Goal: Check status: Check status

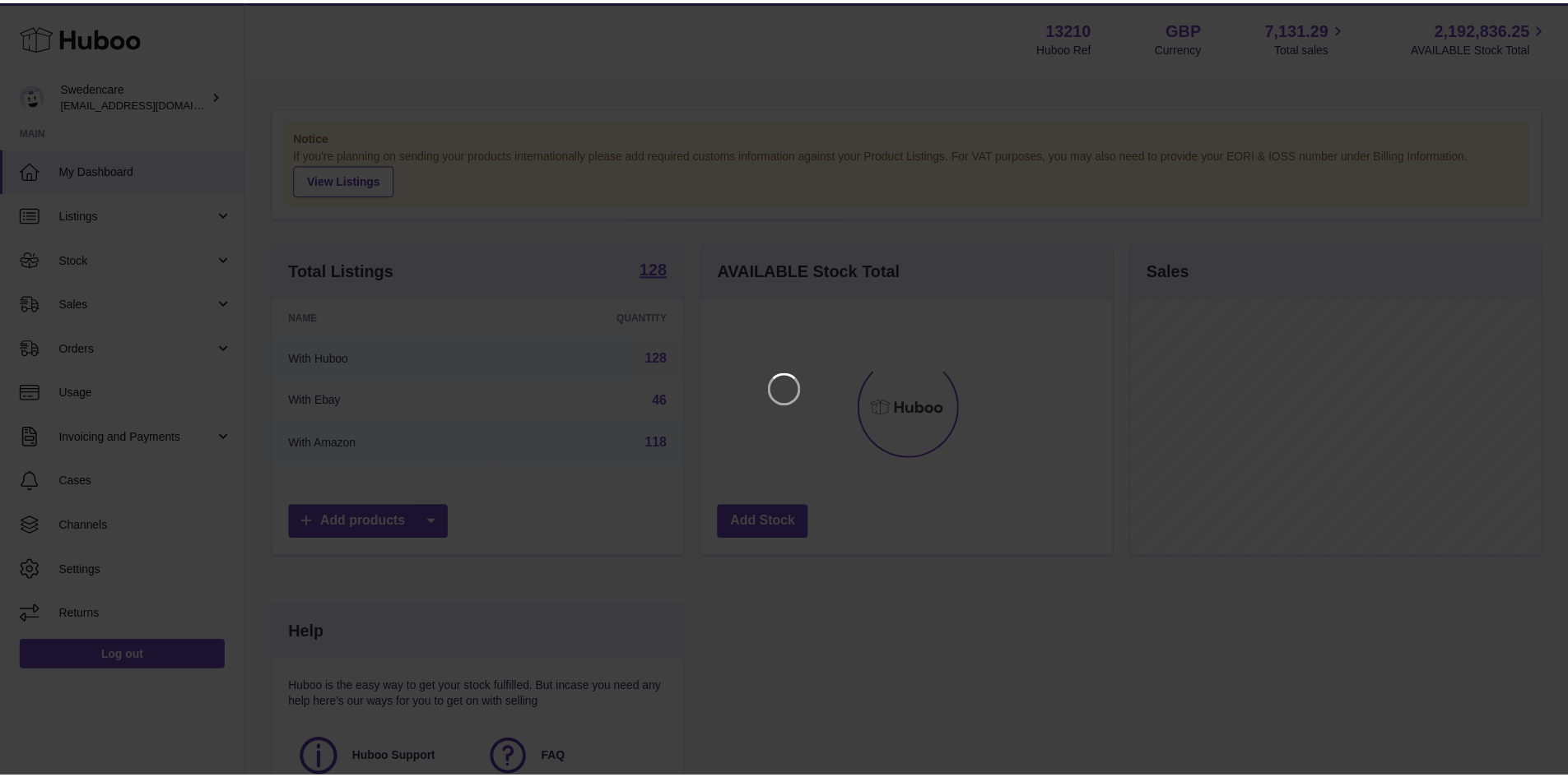
scroll to position [256, 415]
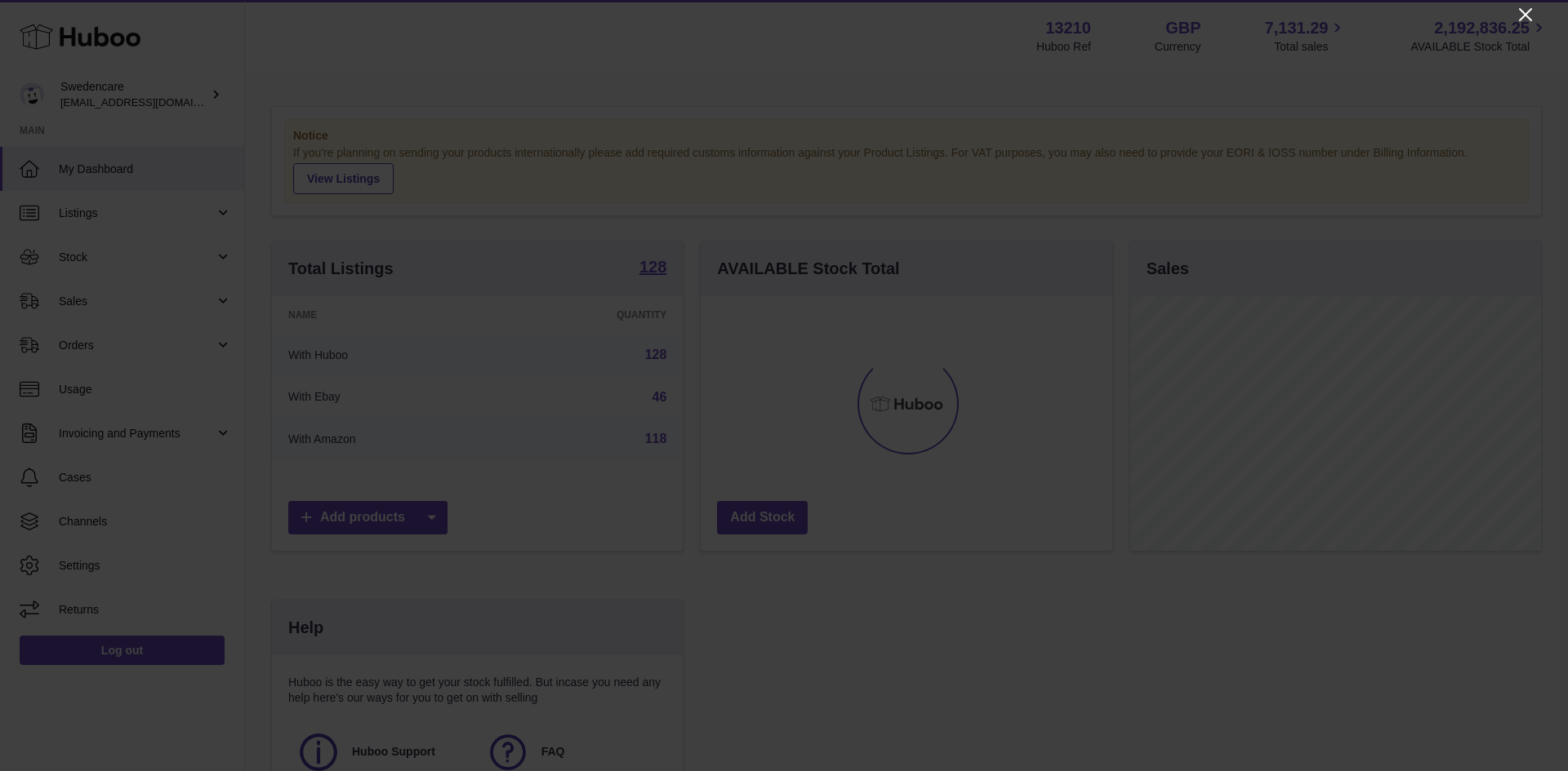
click at [1526, 16] on icon "Close" at bounding box center [1526, 14] width 20 height 20
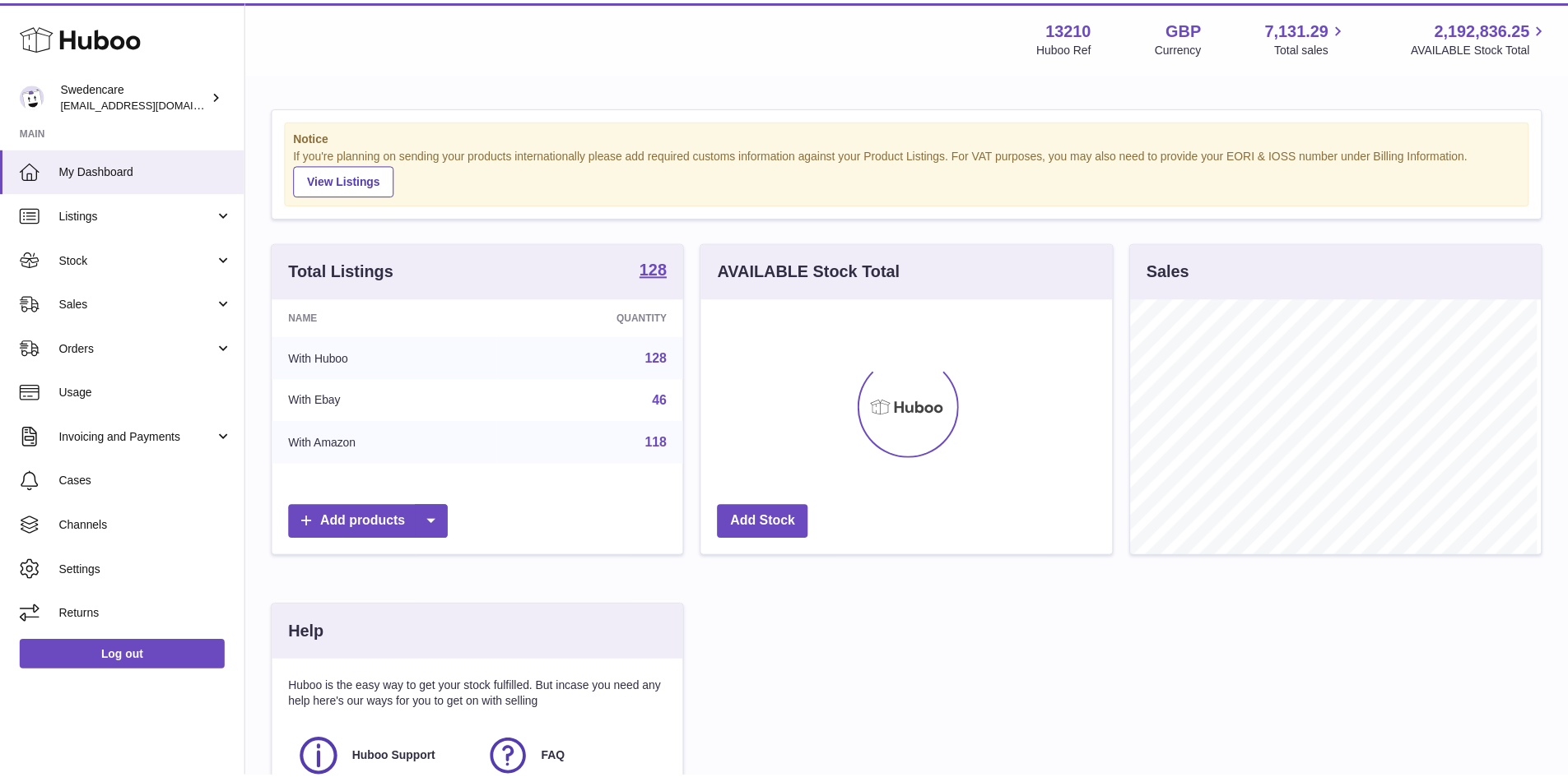
scroll to position [822413, 822528]
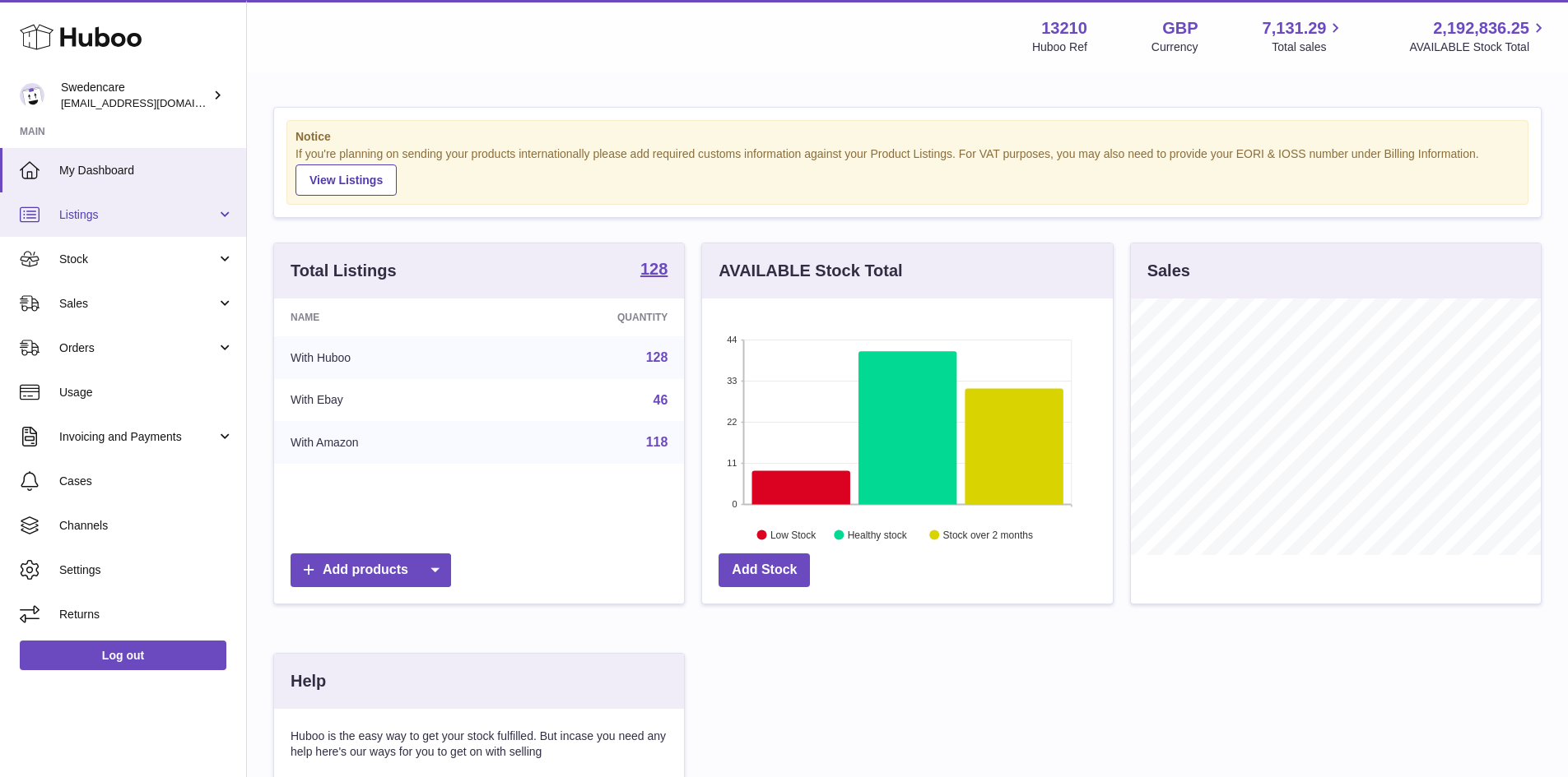
click at [103, 221] on span "Listings" at bounding box center [138, 215] width 157 height 15
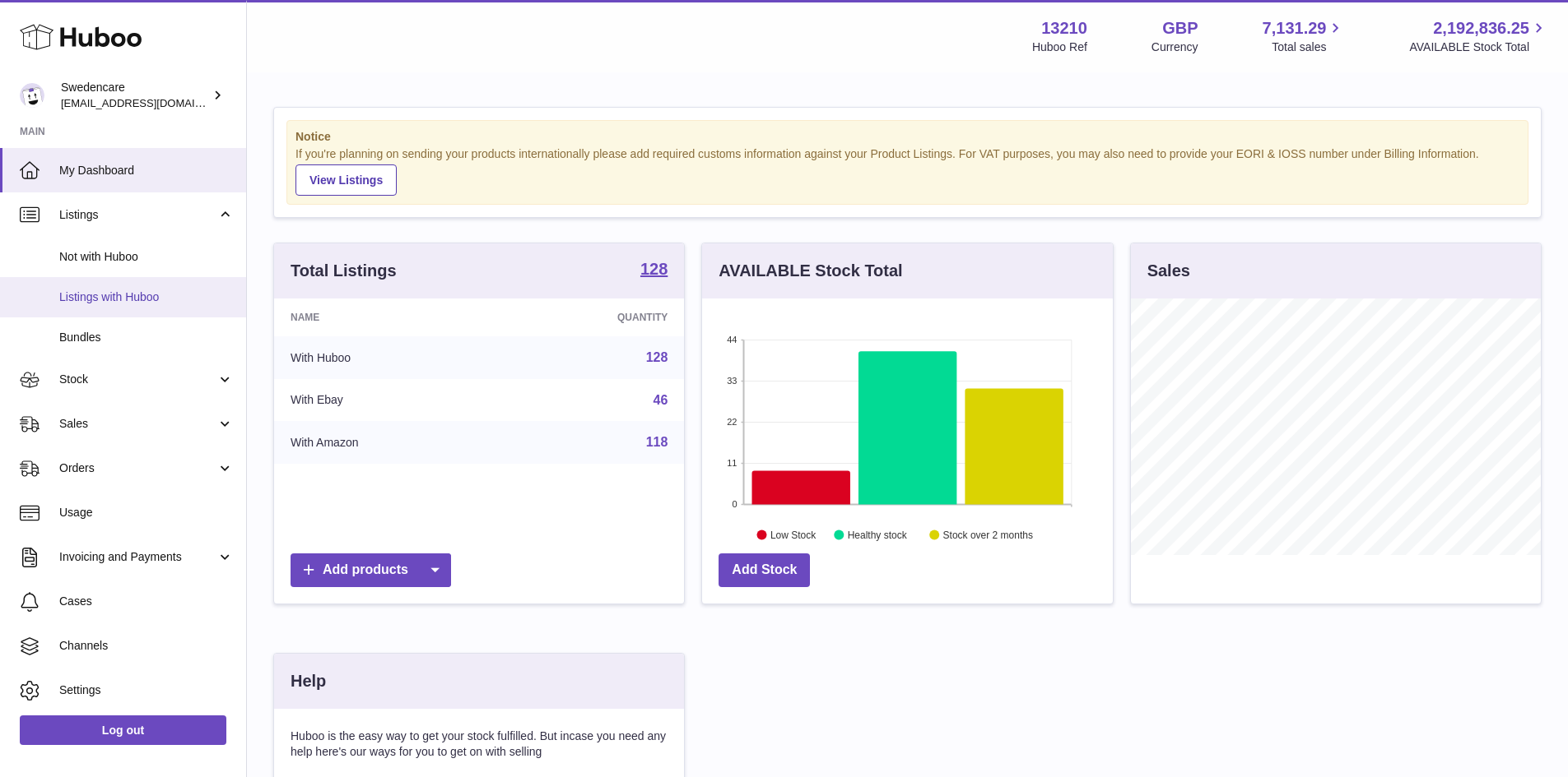
click at [121, 305] on link "Listings with Huboo" at bounding box center [123, 297] width 246 height 40
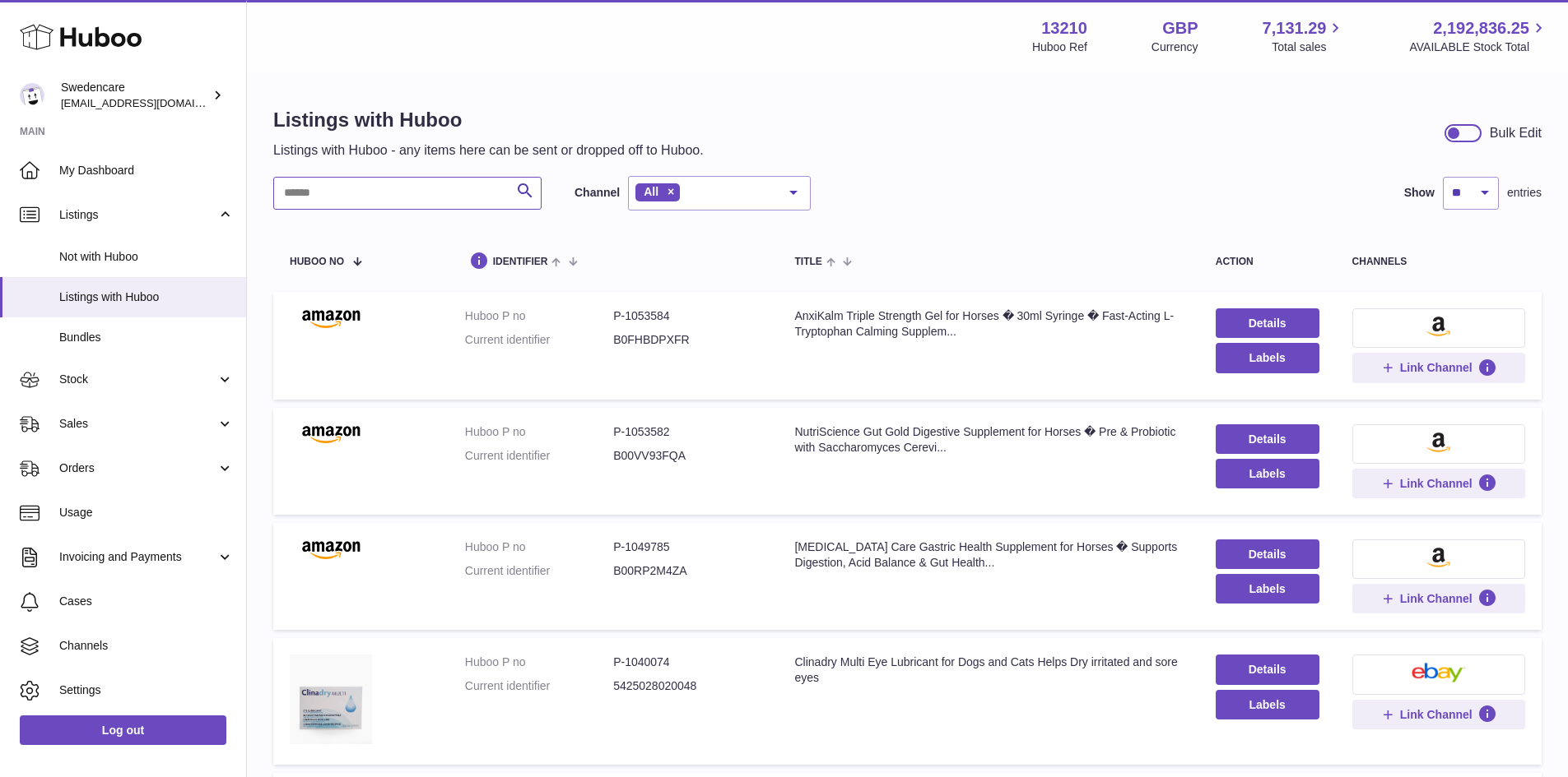
click at [318, 181] on input "text" at bounding box center [408, 193] width 268 height 33
paste input "******"
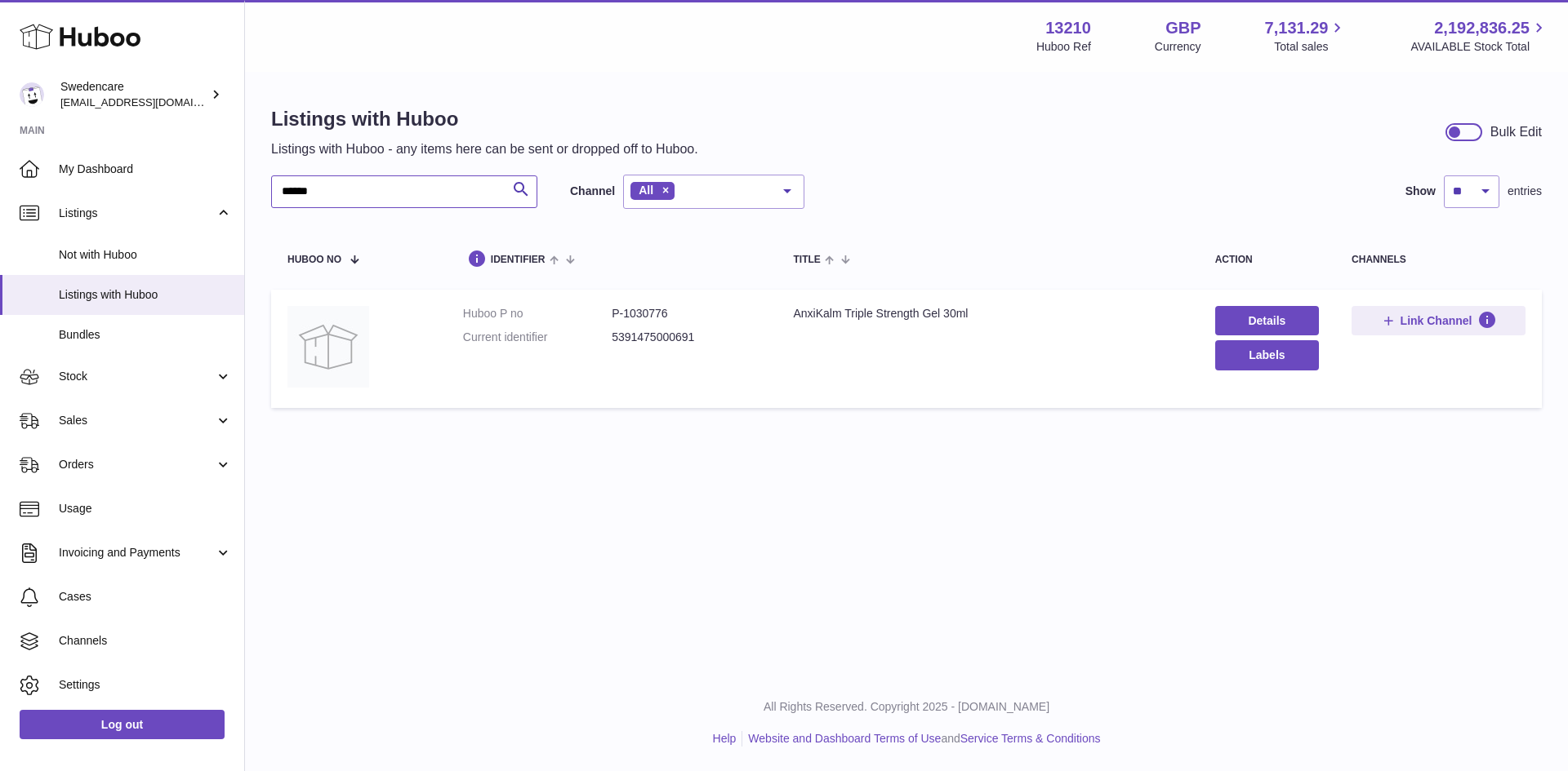
type input "******"
click at [628, 316] on dd "P-1030776" at bounding box center [686, 313] width 148 height 15
click at [626, 314] on dd "P-1030776" at bounding box center [686, 313] width 148 height 15
copy dd "1030776"
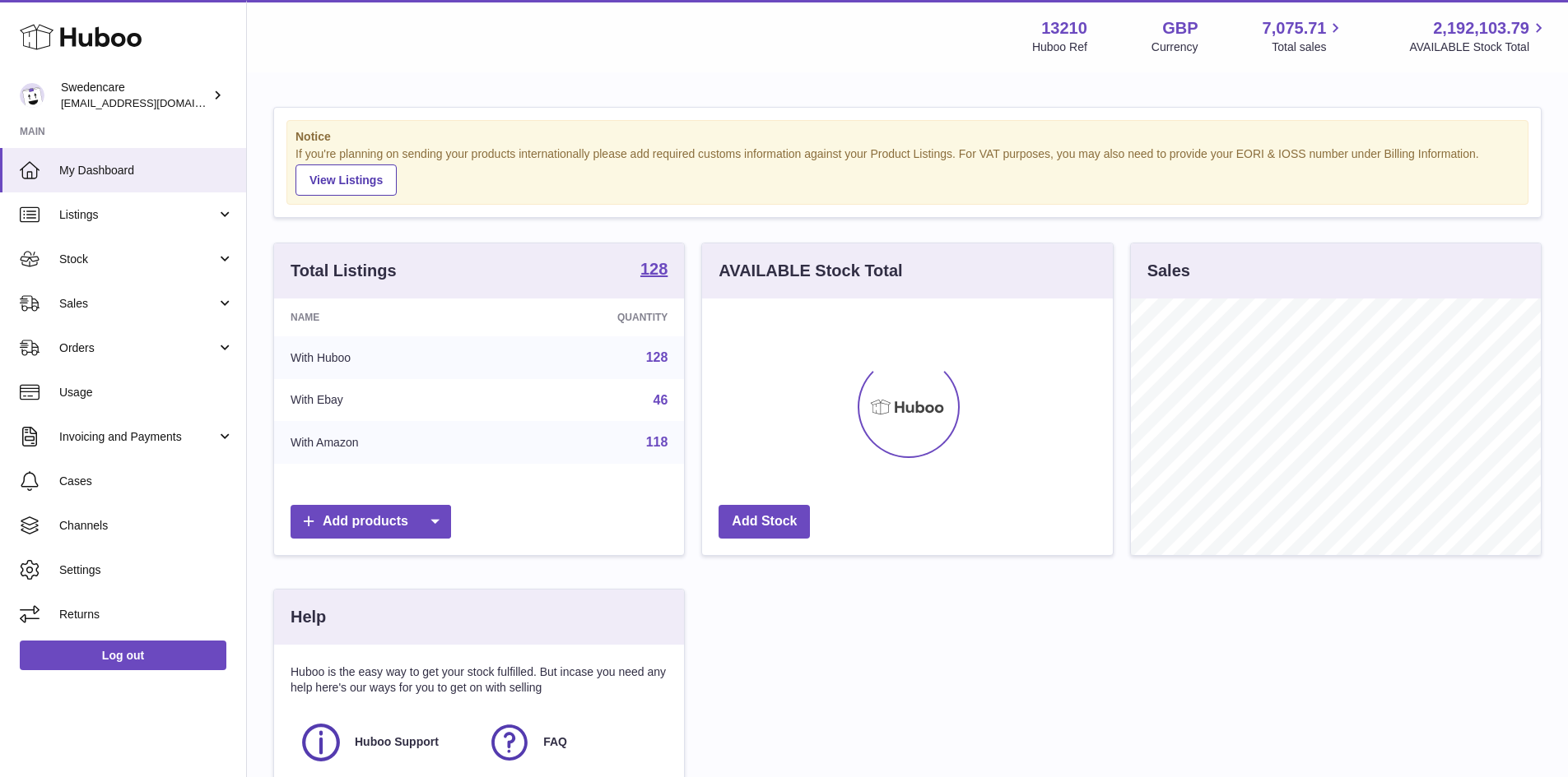
scroll to position [256, 410]
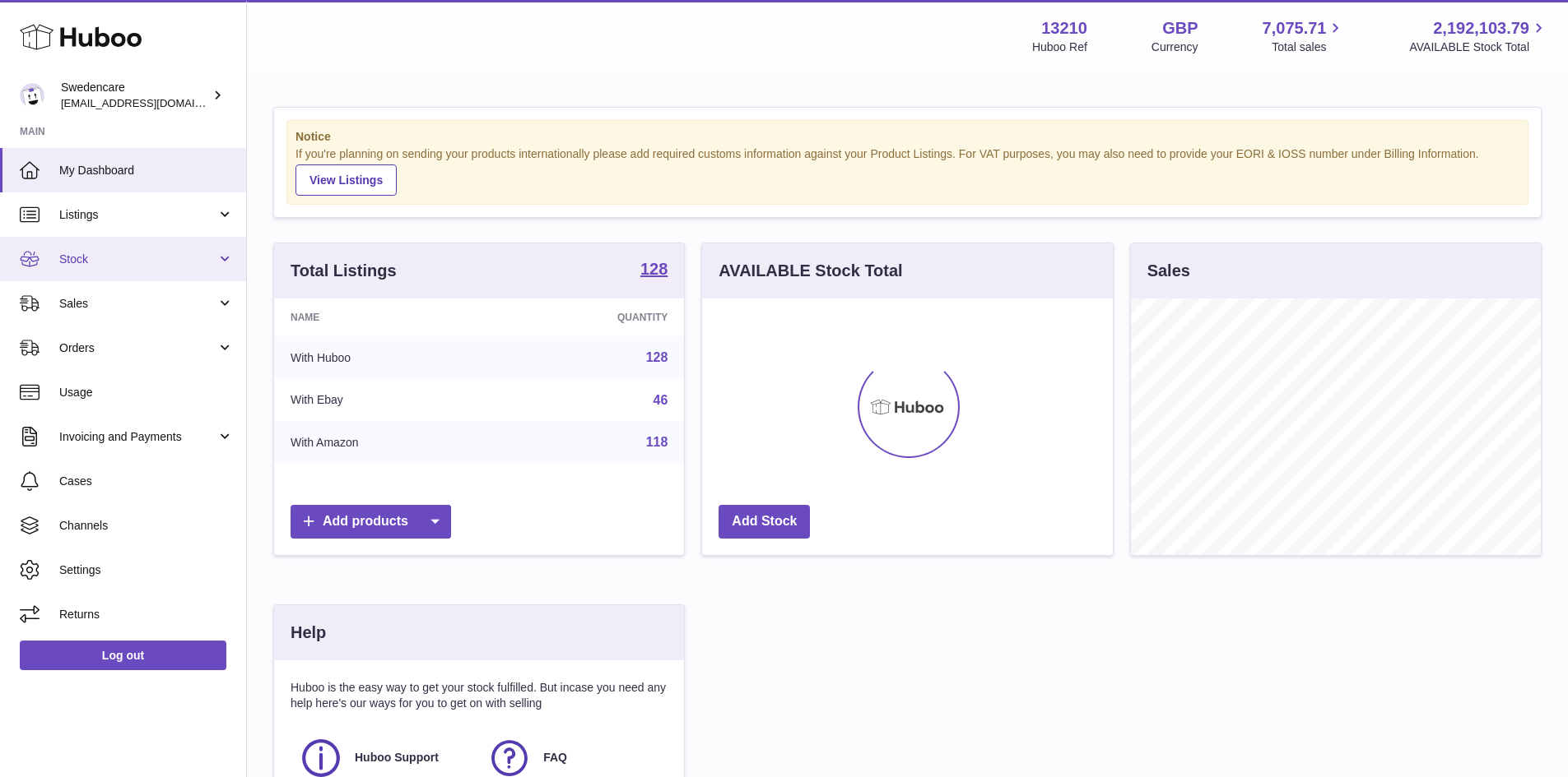
click at [135, 255] on span "Stock" at bounding box center [138, 259] width 157 height 15
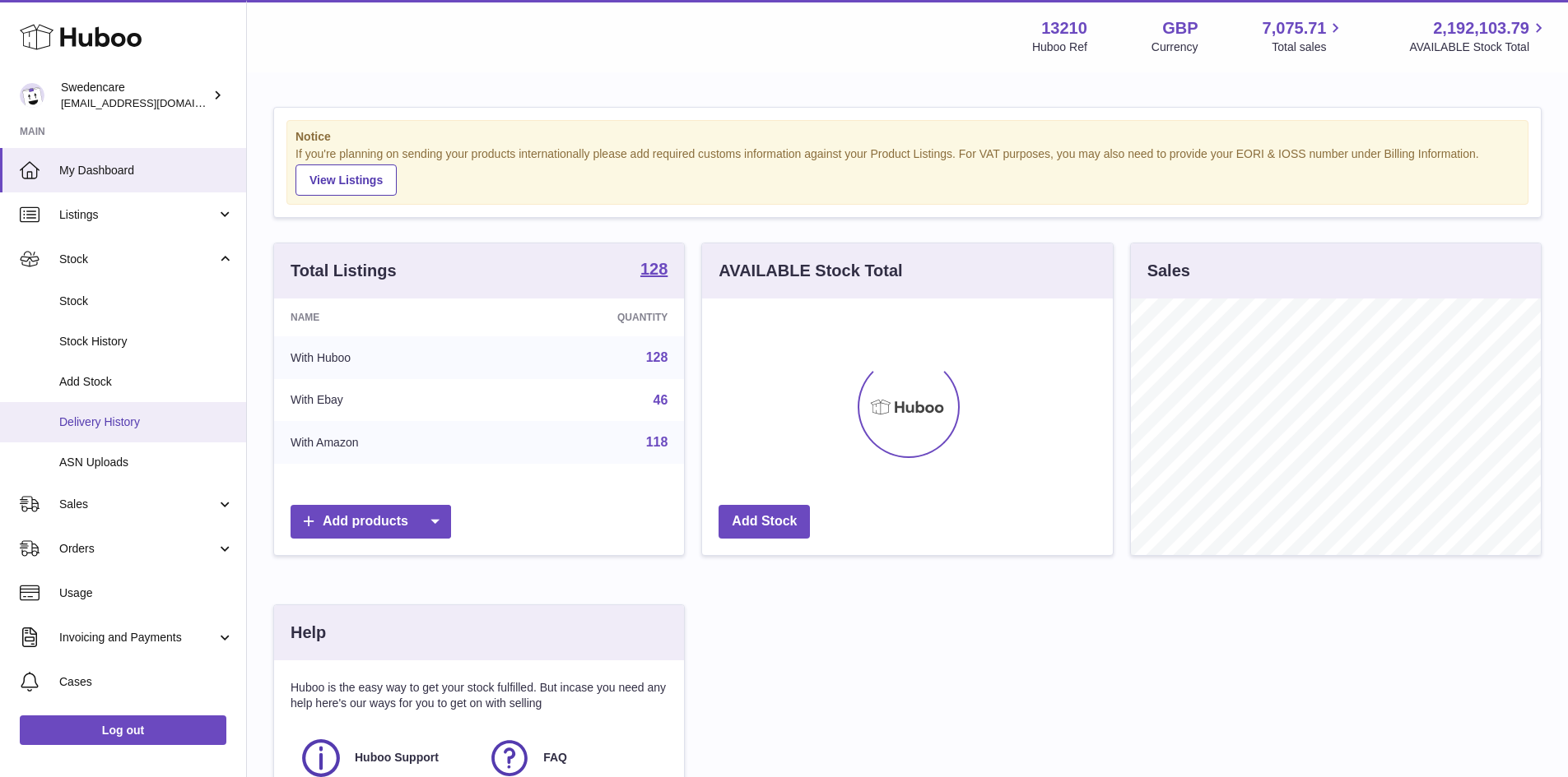
click at [113, 430] on span "Delivery History" at bounding box center [147, 422] width 175 height 15
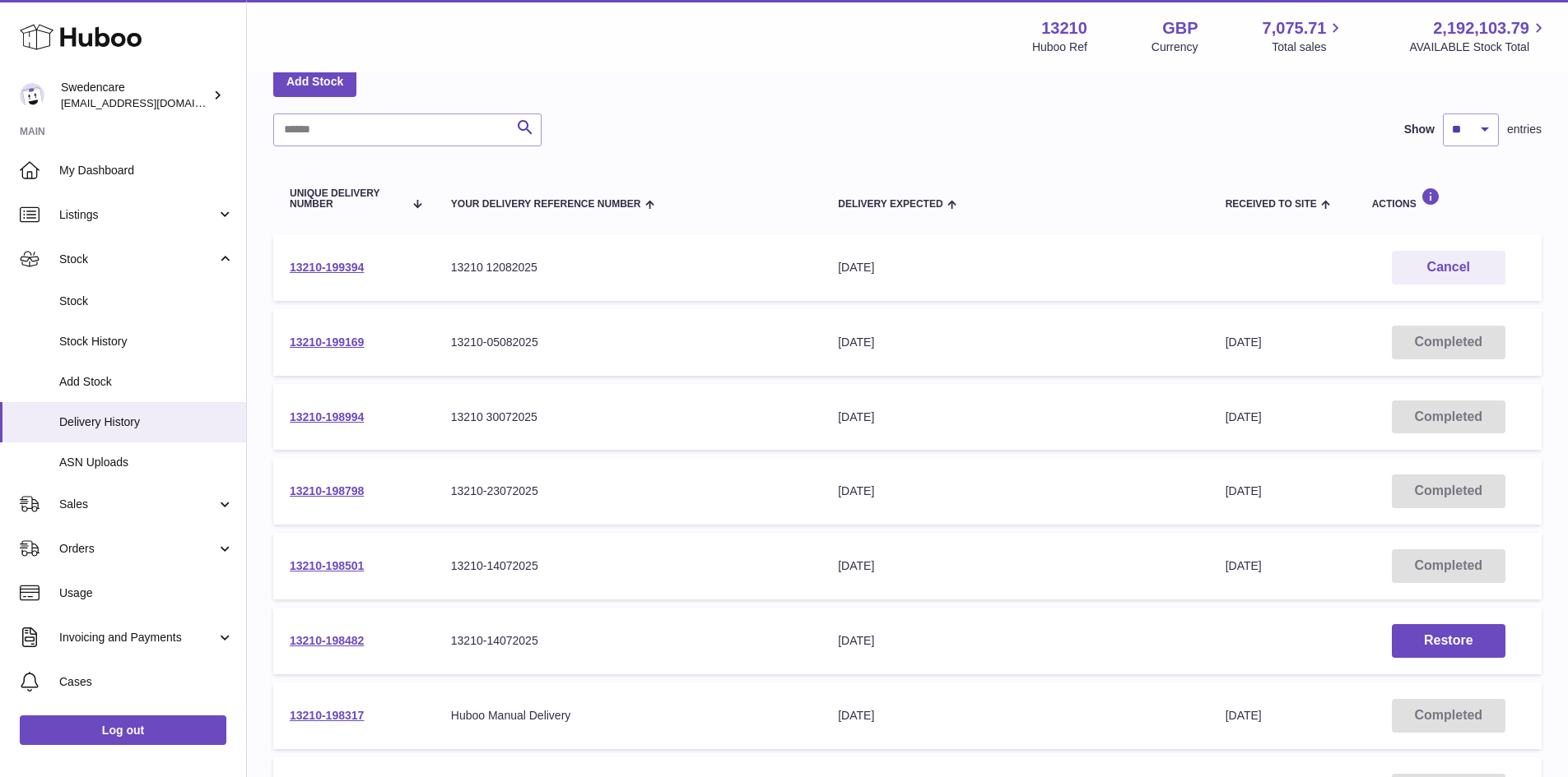
scroll to position [82, 0]
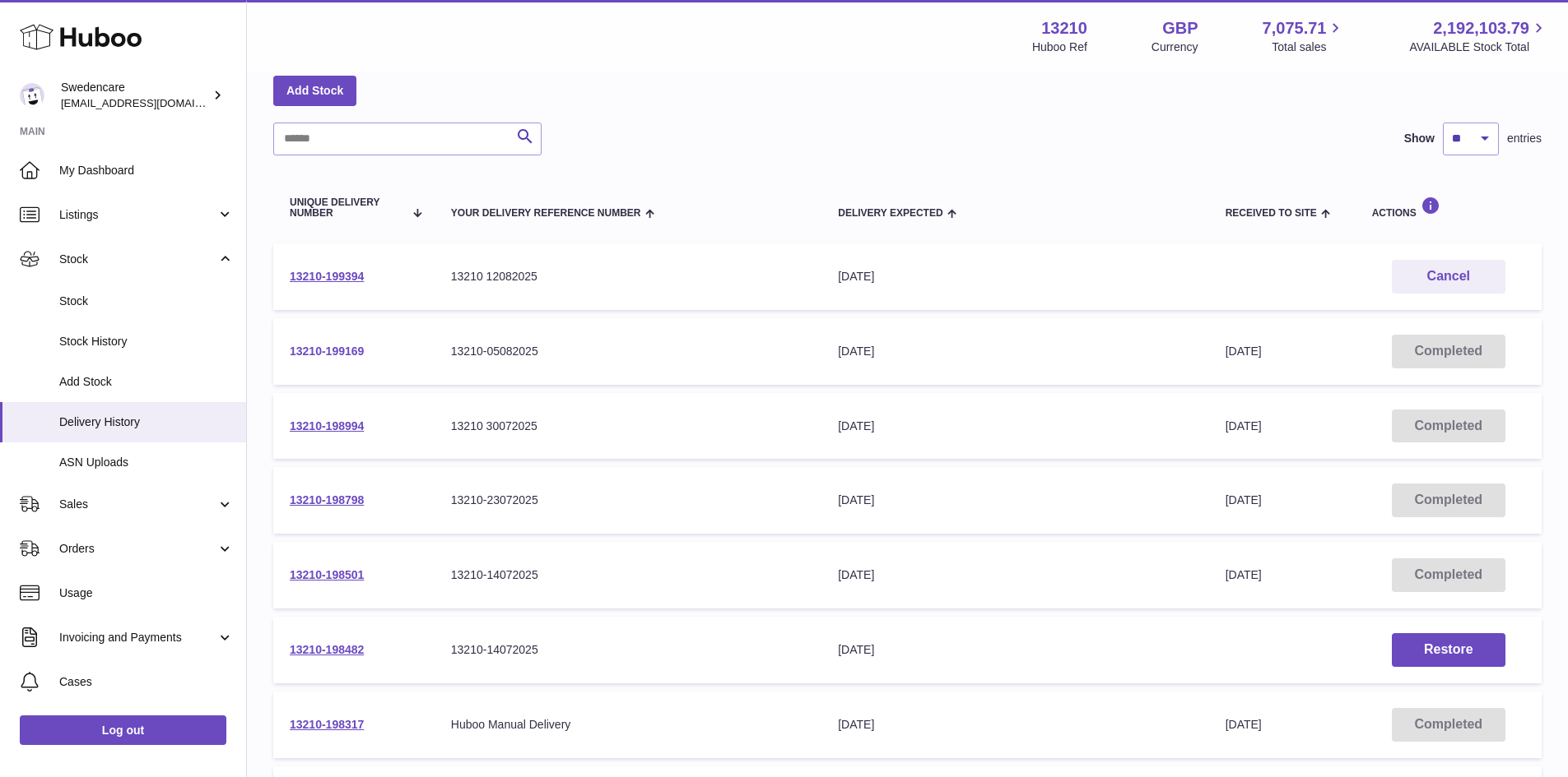
click at [355, 345] on link "13210-199169" at bounding box center [327, 351] width 74 height 13
click at [353, 278] on link "13210-199394" at bounding box center [327, 276] width 74 height 13
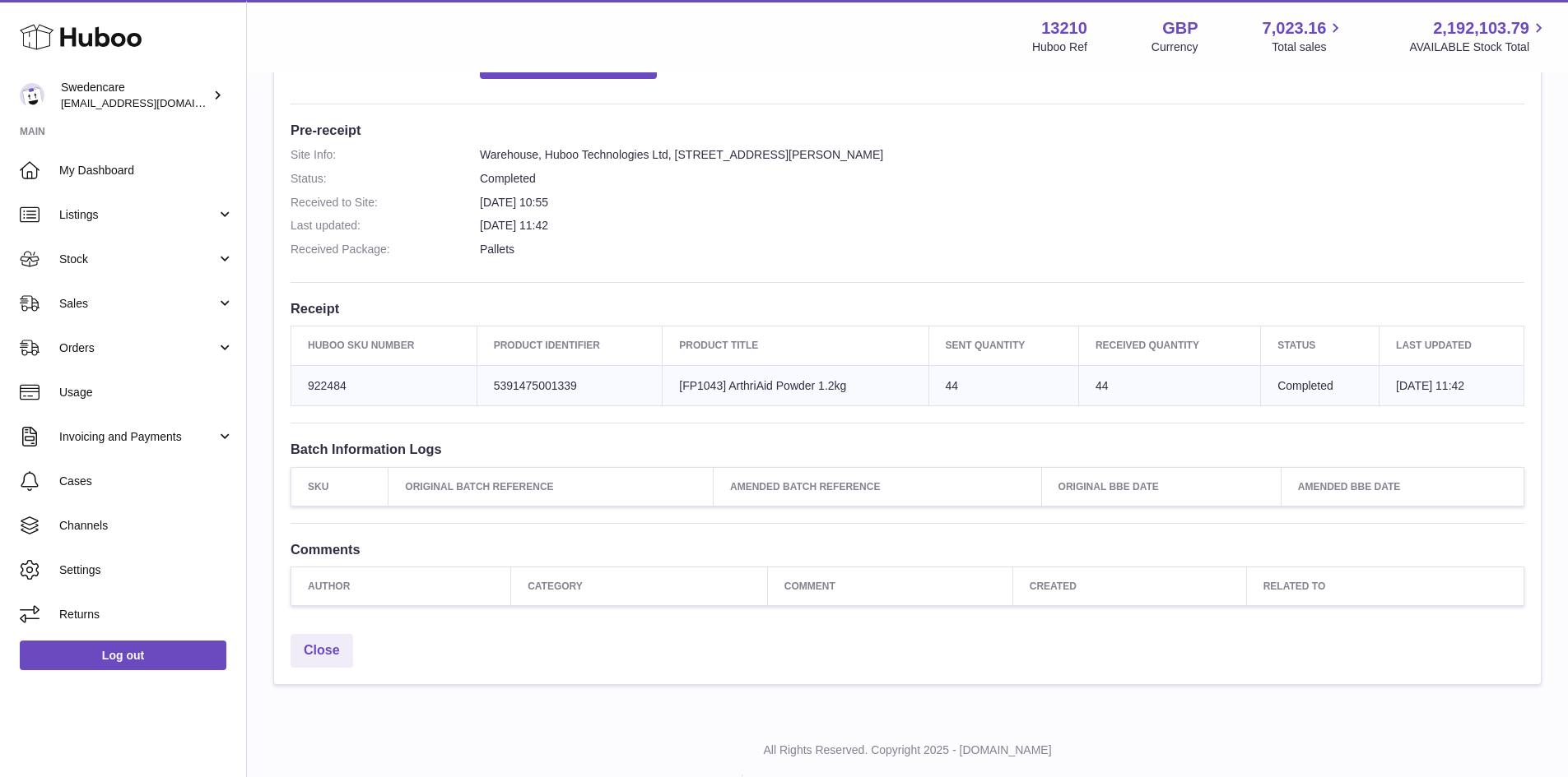
scroll to position [432, 0]
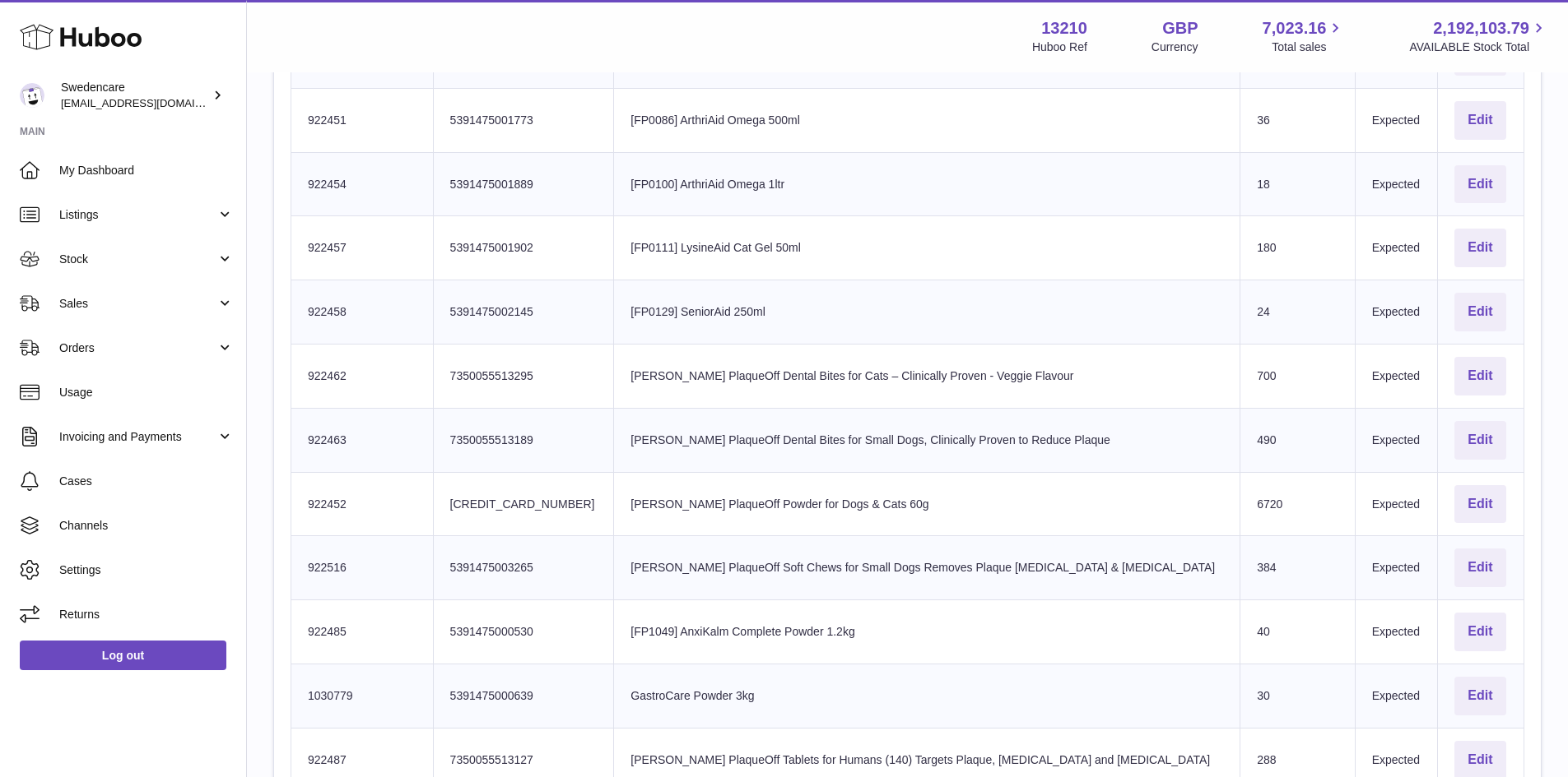
scroll to position [905, 0]
